Goal: Book appointment/travel/reservation

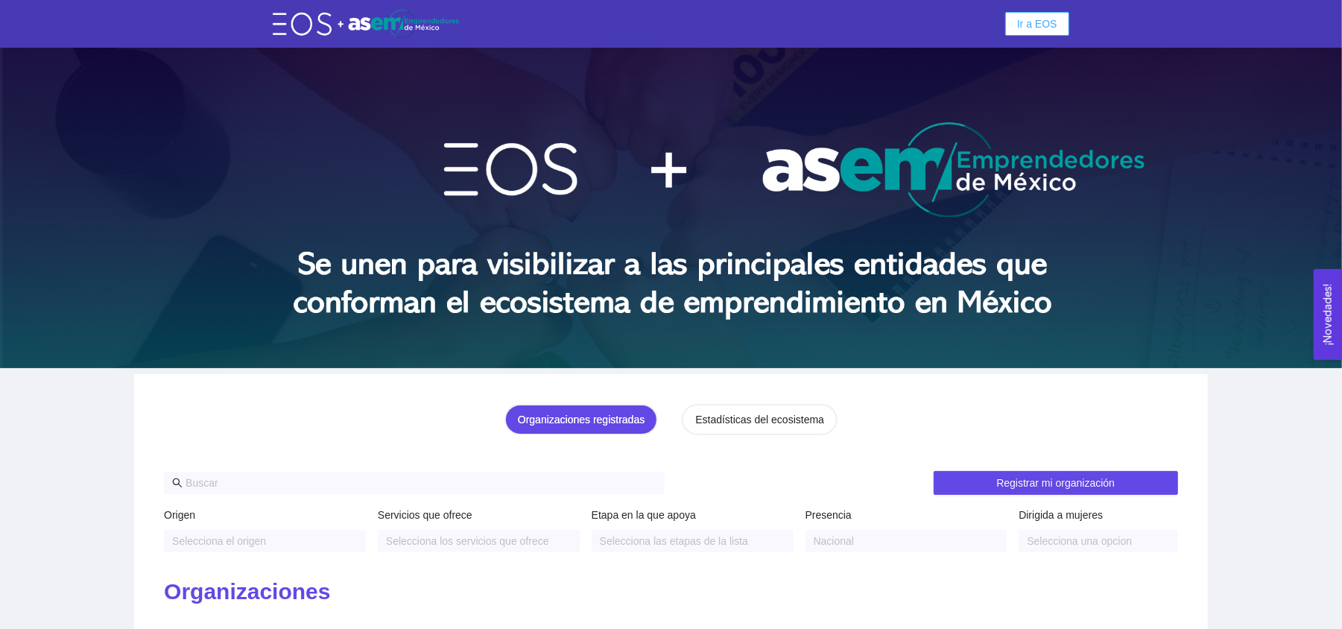
click at [1020, 18] on span "Ir a EOS" at bounding box center [1037, 24] width 40 height 16
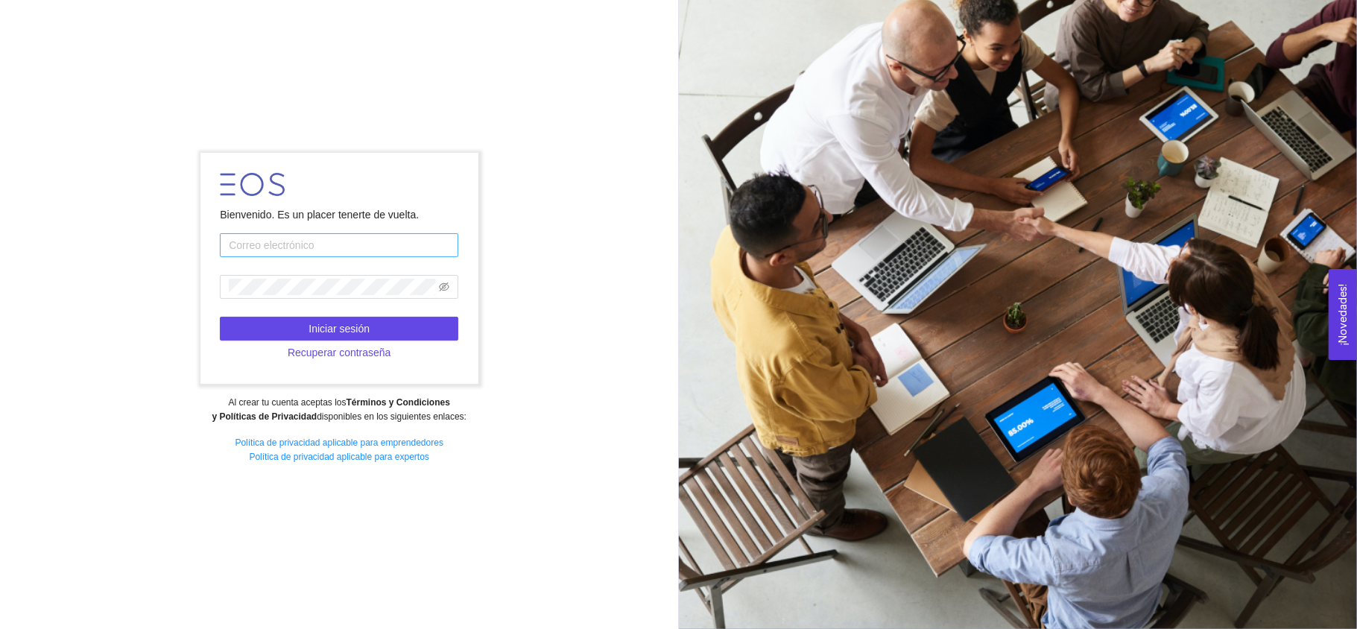
type input "[EMAIL_ADDRESS][DOMAIN_NAME]"
drag, startPoint x: 395, startPoint y: 240, endPoint x: 225, endPoint y: 240, distance: 169.9
click at [225, 240] on input "[EMAIL_ADDRESS][DOMAIN_NAME]" at bounding box center [339, 245] width 238 height 24
click at [225, 240] on input "text" at bounding box center [339, 245] width 238 height 24
click at [415, 242] on input "text" at bounding box center [339, 245] width 238 height 24
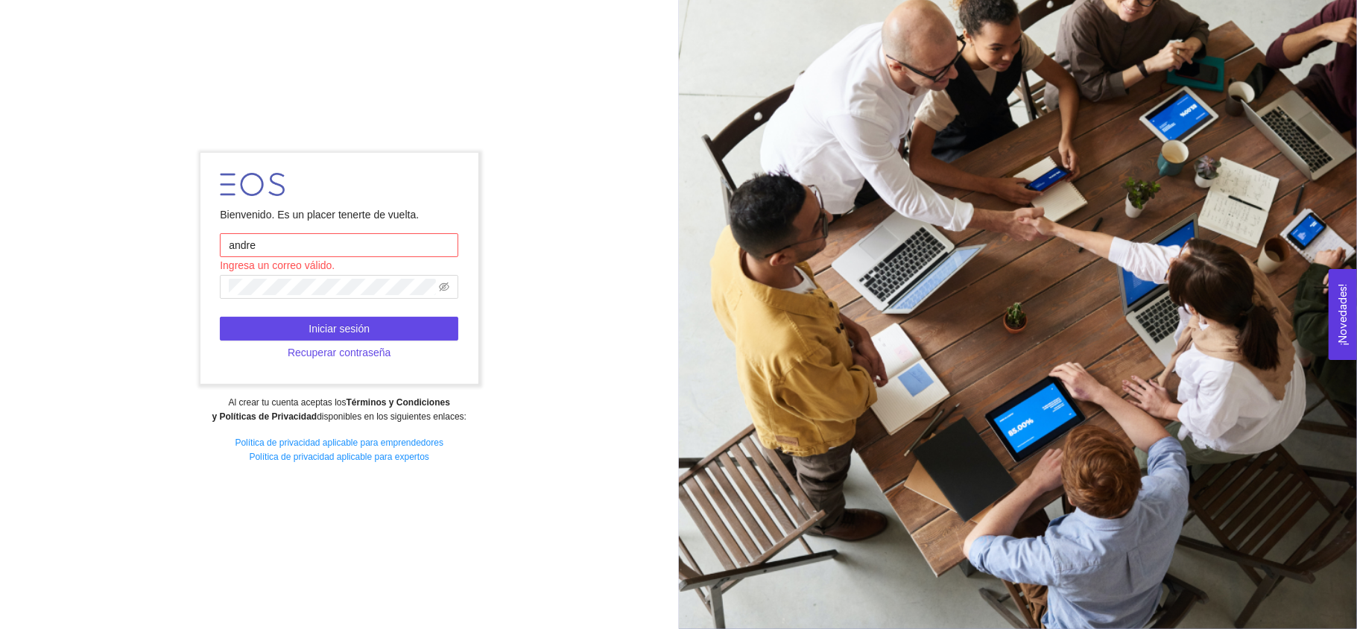
type input "[PERSON_NAME][EMAIL_ADDRESS][DOMAIN_NAME]"
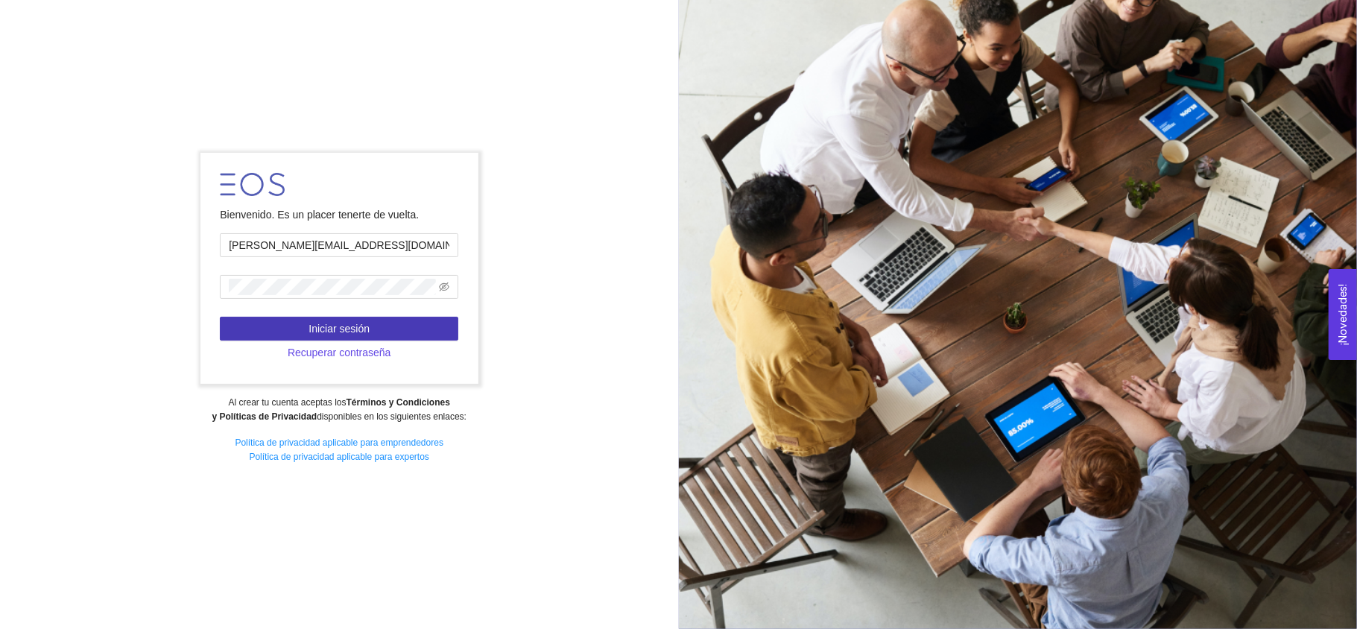
click at [377, 320] on button "Iniciar sesión" at bounding box center [339, 329] width 238 height 24
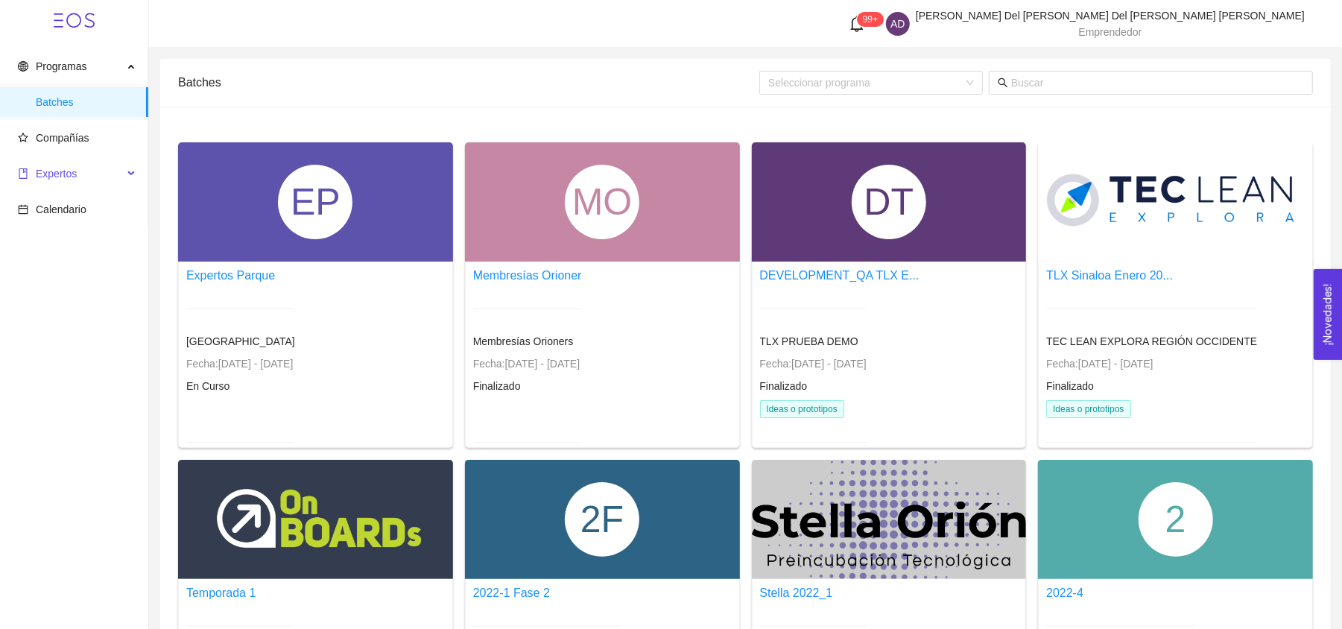
click at [46, 161] on span "Expertos" at bounding box center [70, 174] width 105 height 30
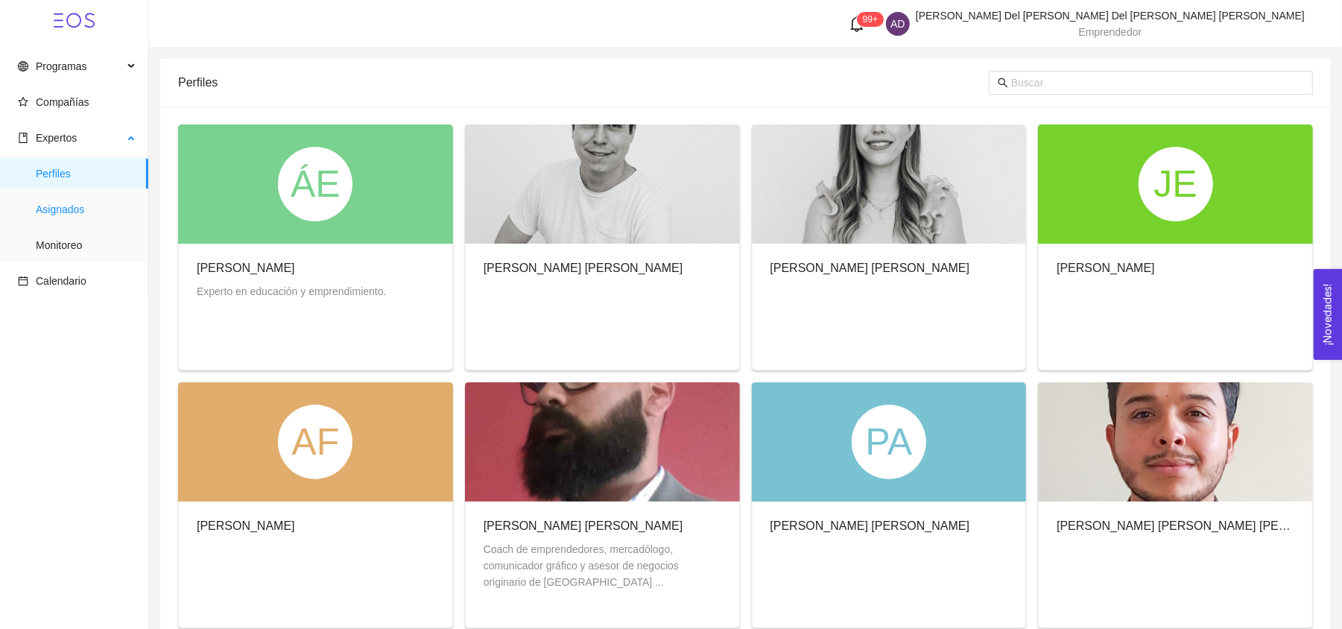
click at [67, 203] on span "Asignados" at bounding box center [86, 210] width 101 height 30
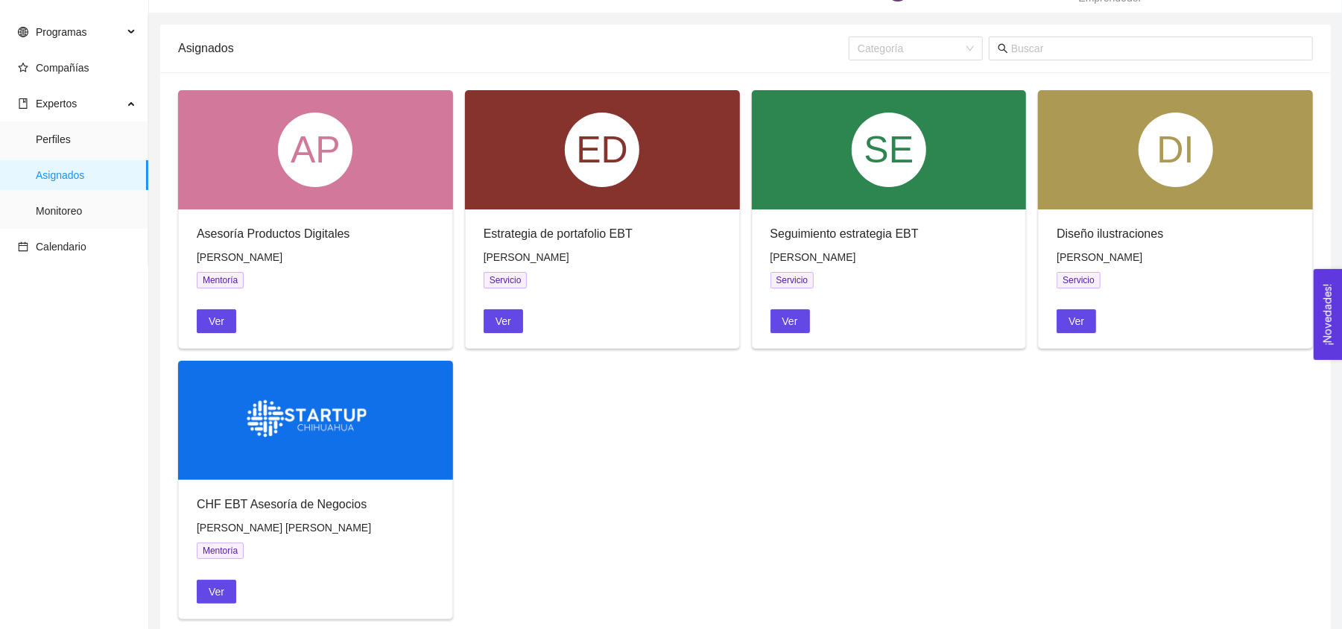
scroll to position [36, 0]
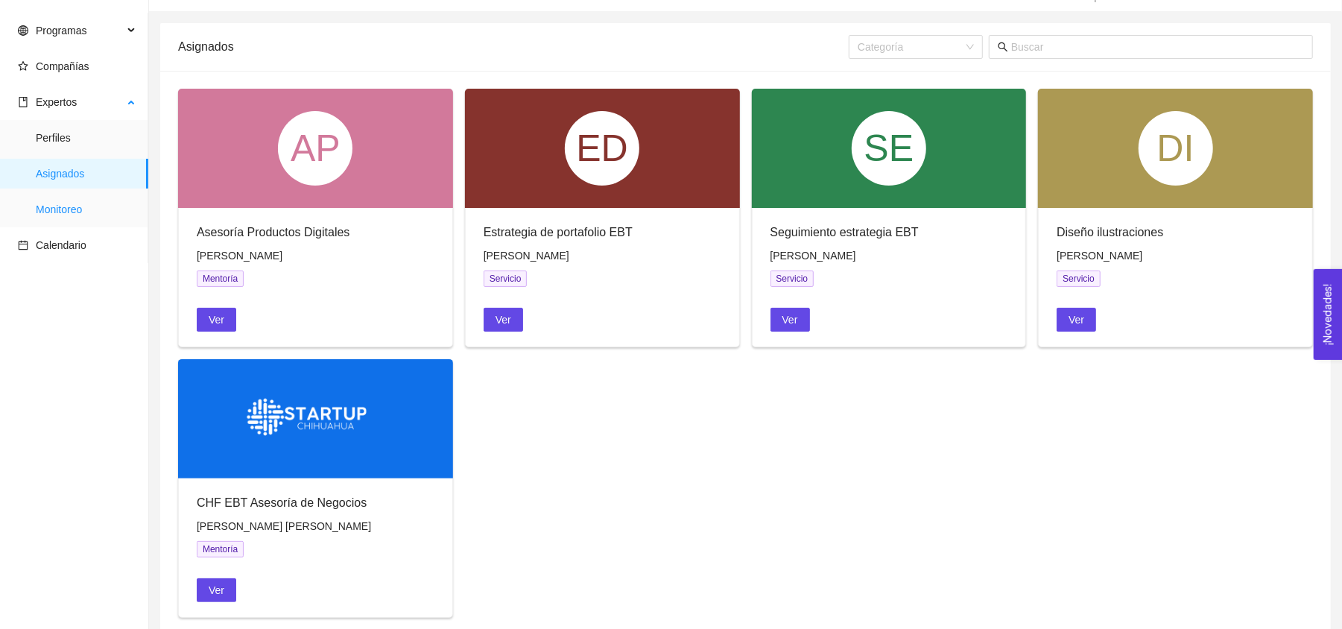
click at [87, 200] on span "Monitoreo" at bounding box center [86, 210] width 101 height 30
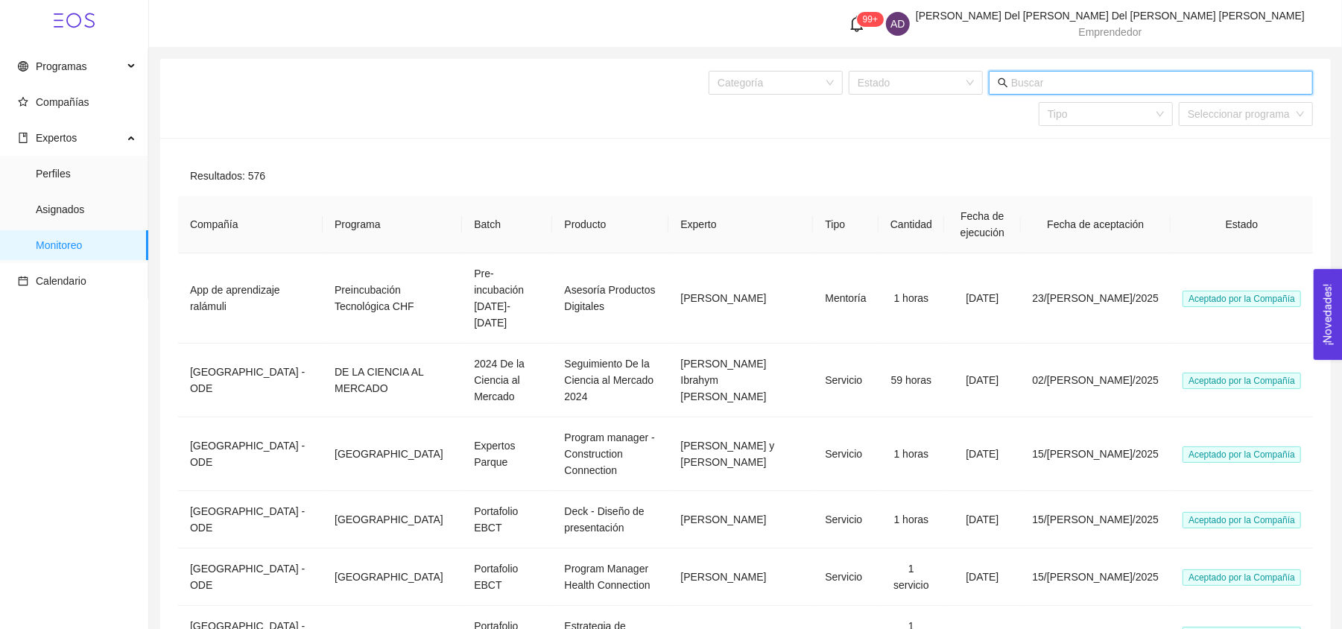
click at [1109, 87] on input "text" at bounding box center [1157, 83] width 293 height 16
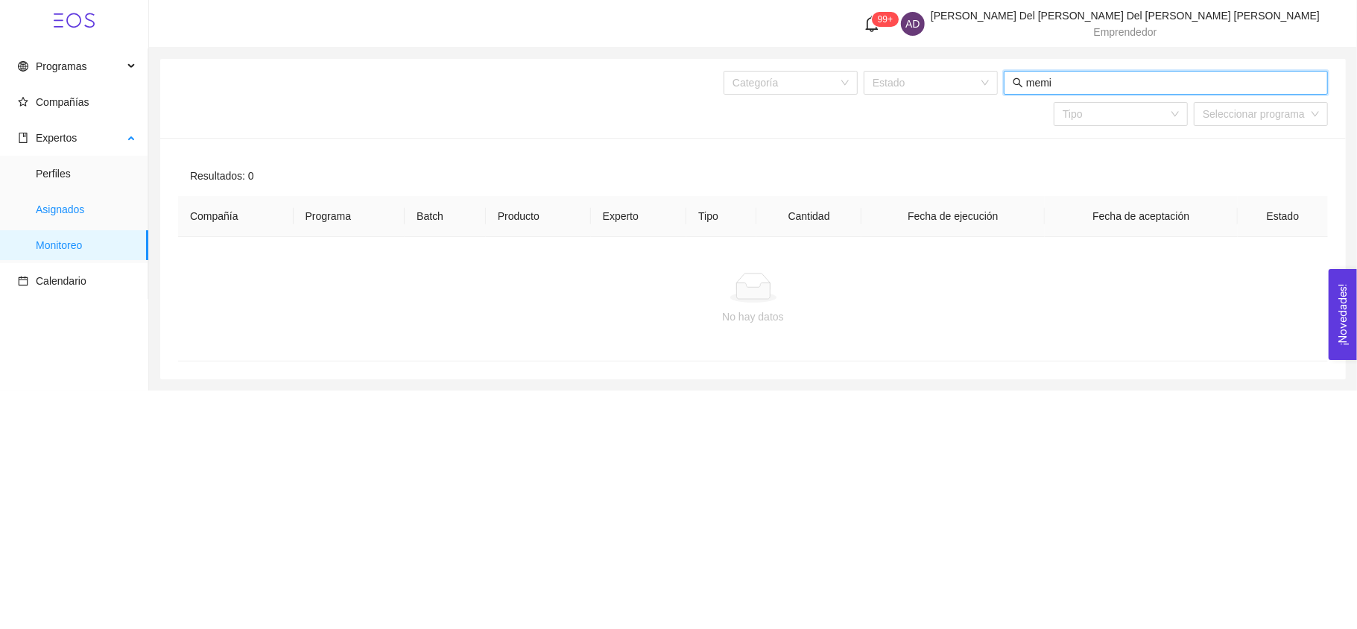
type input "memi"
click at [96, 201] on span "Asignados" at bounding box center [86, 210] width 101 height 30
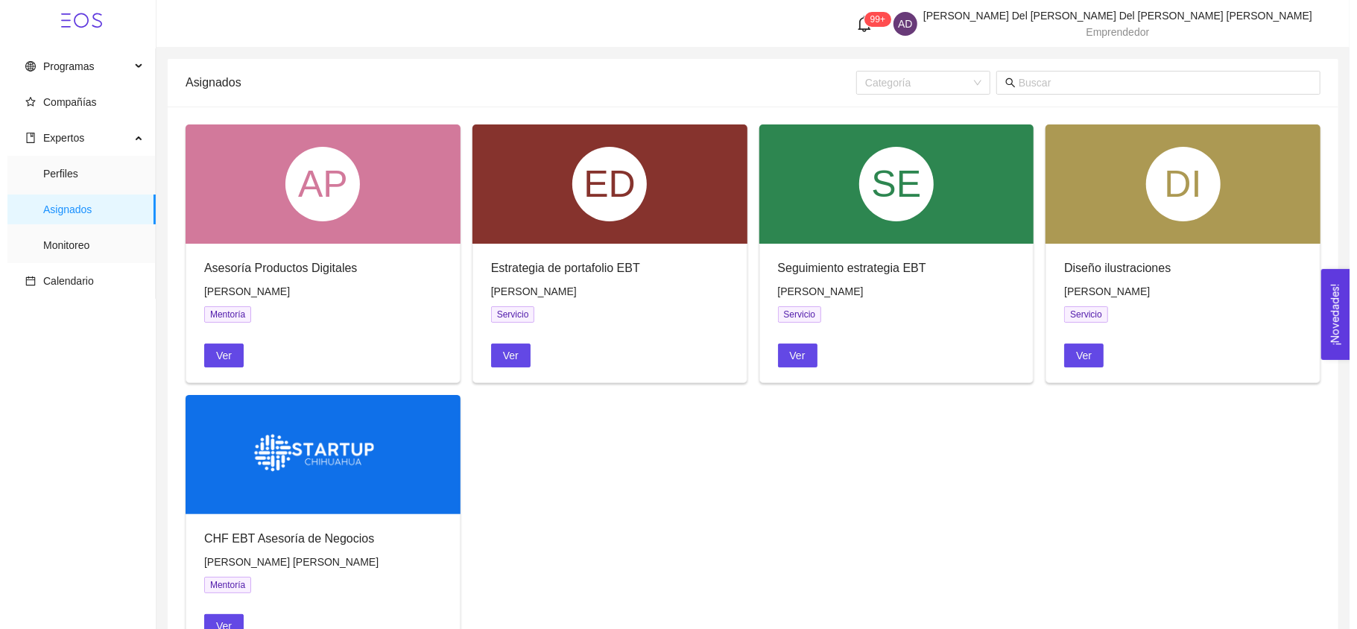
scroll to position [66, 0]
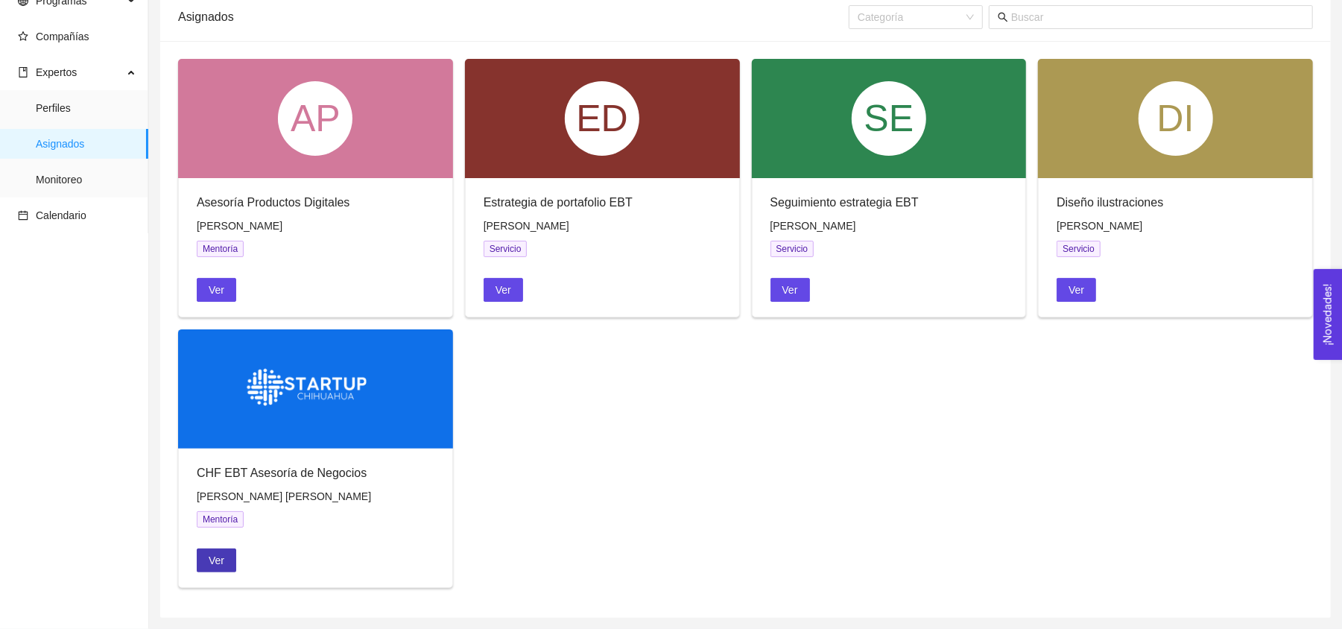
click at [218, 557] on span "Ver" at bounding box center [217, 560] width 16 height 16
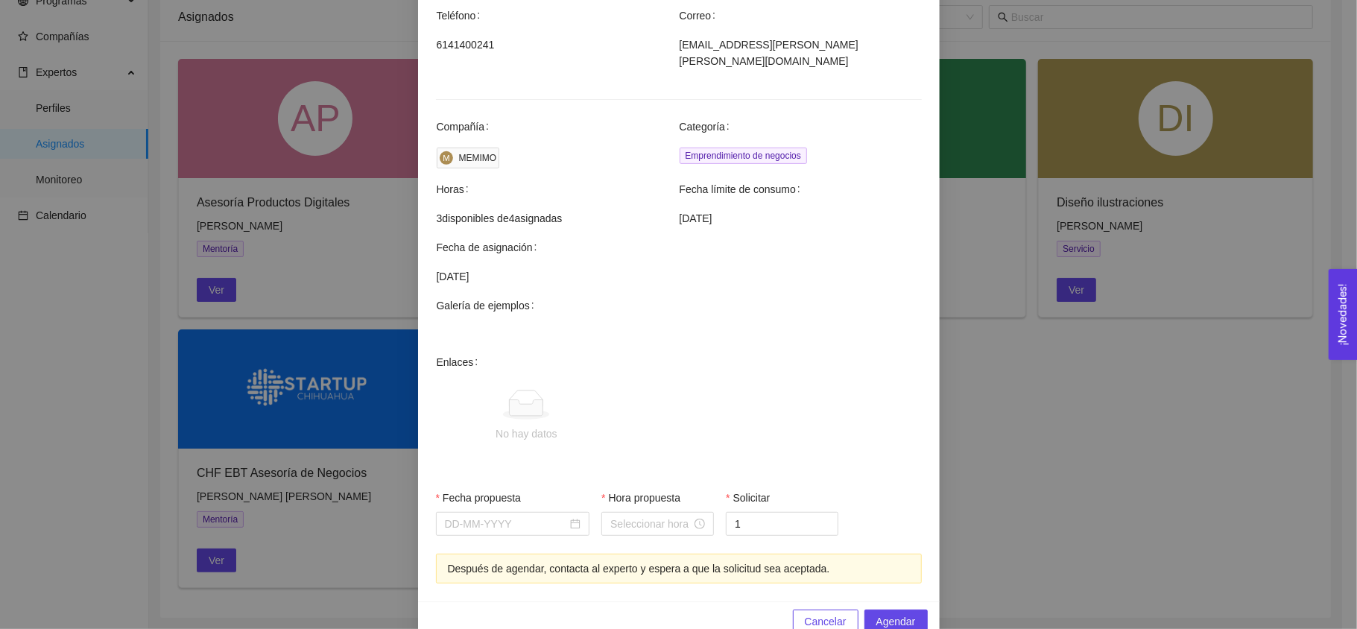
scroll to position [404, 0]
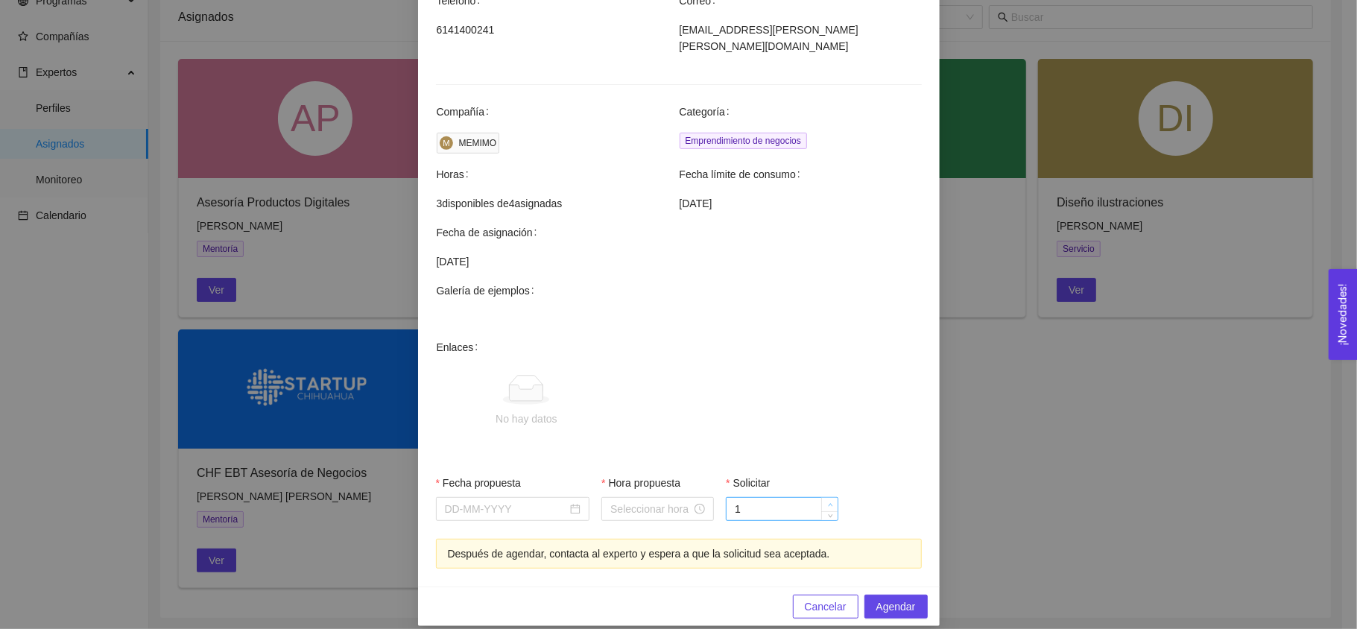
type input "2"
click at [827, 498] on span "Increase Value" at bounding box center [829, 504] width 16 height 13
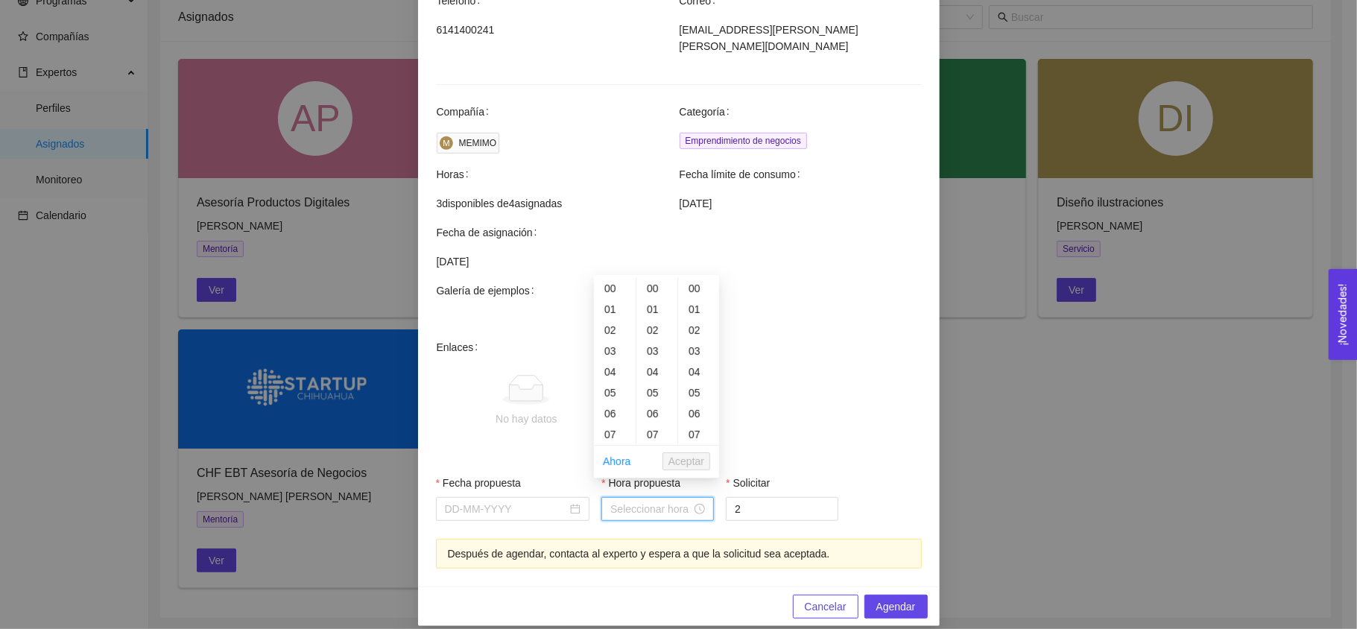
click at [644, 501] on input "Hora propuesta" at bounding box center [650, 509] width 81 height 16
click at [614, 373] on div "04" at bounding box center [615, 371] width 42 height 21
type input "04:00:00"
click at [686, 457] on span "Aceptar" at bounding box center [687, 461] width 36 height 16
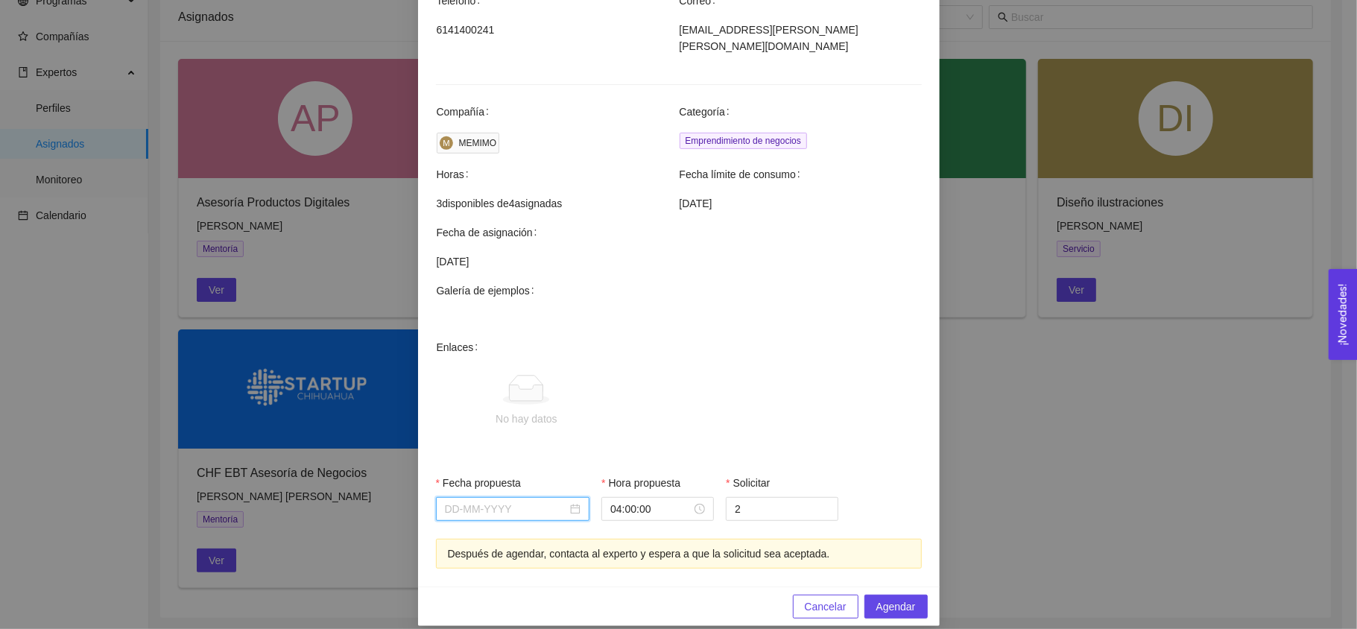
click at [525, 501] on input "Fecha propuesta" at bounding box center [506, 509] width 123 height 16
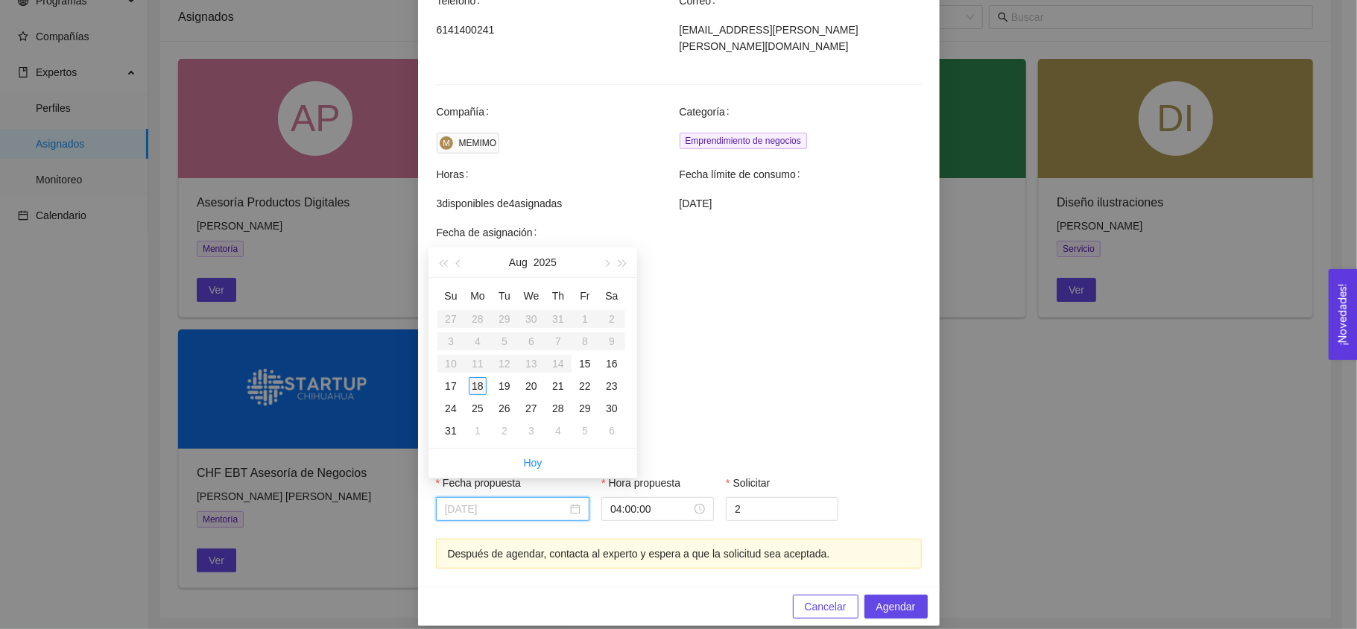
click at [473, 383] on div "18" at bounding box center [478, 386] width 18 height 18
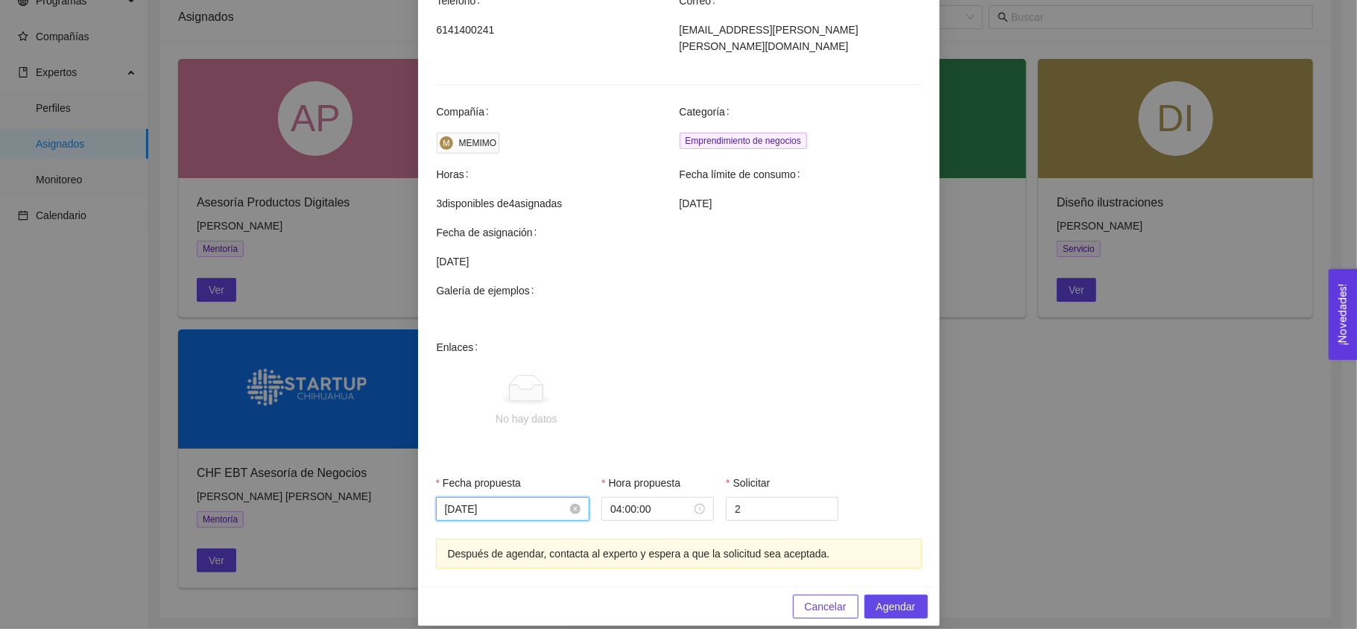
click at [508, 501] on input "[DATE]" at bounding box center [506, 509] width 123 height 16
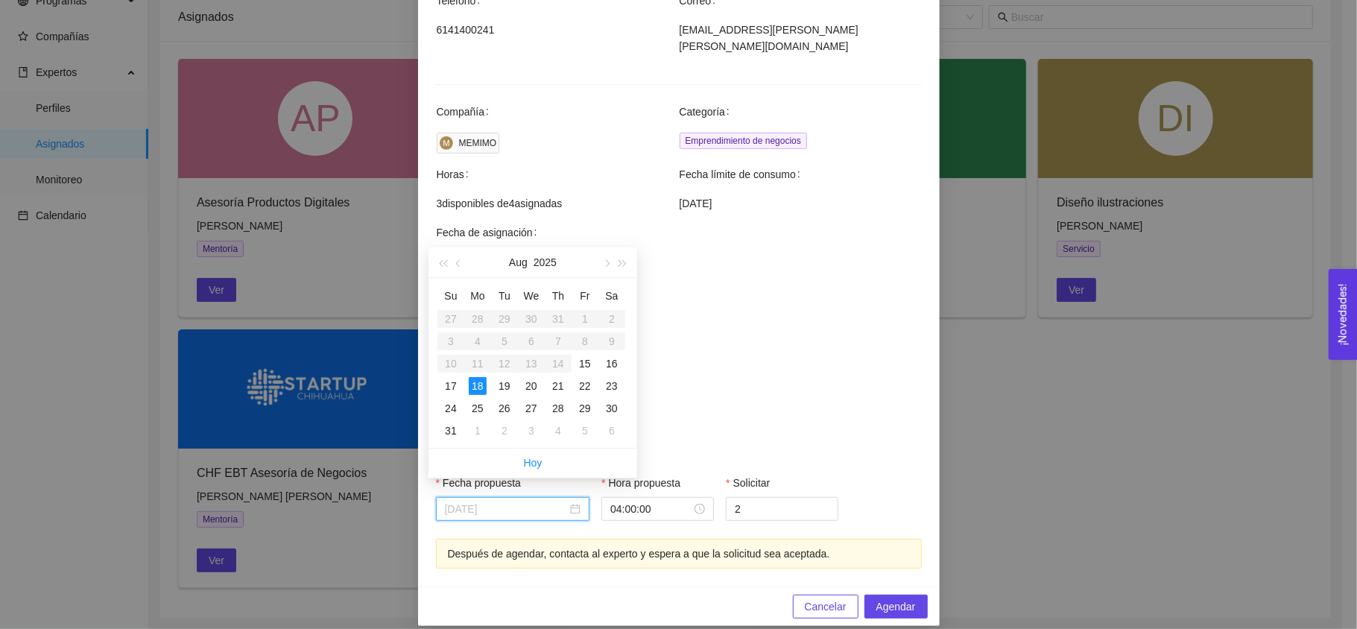
type input "[DATE]"
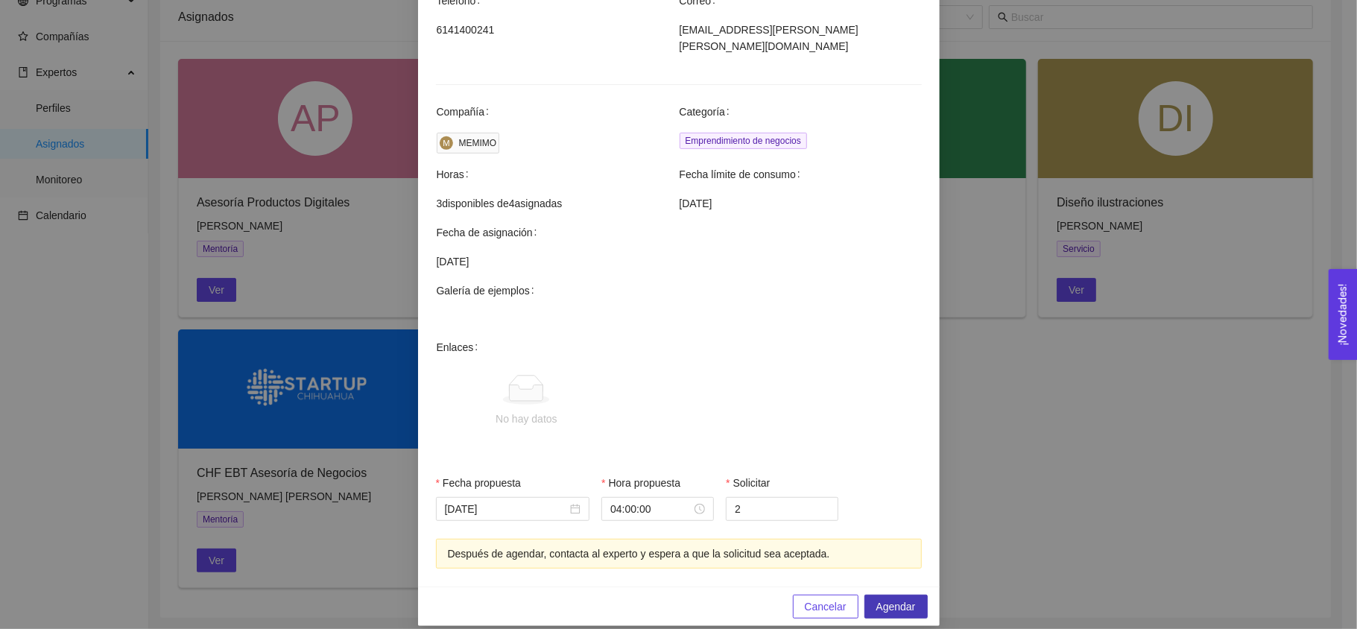
click at [895, 598] on span "Agendar" at bounding box center [896, 606] width 40 height 16
